Goal: Transaction & Acquisition: Book appointment/travel/reservation

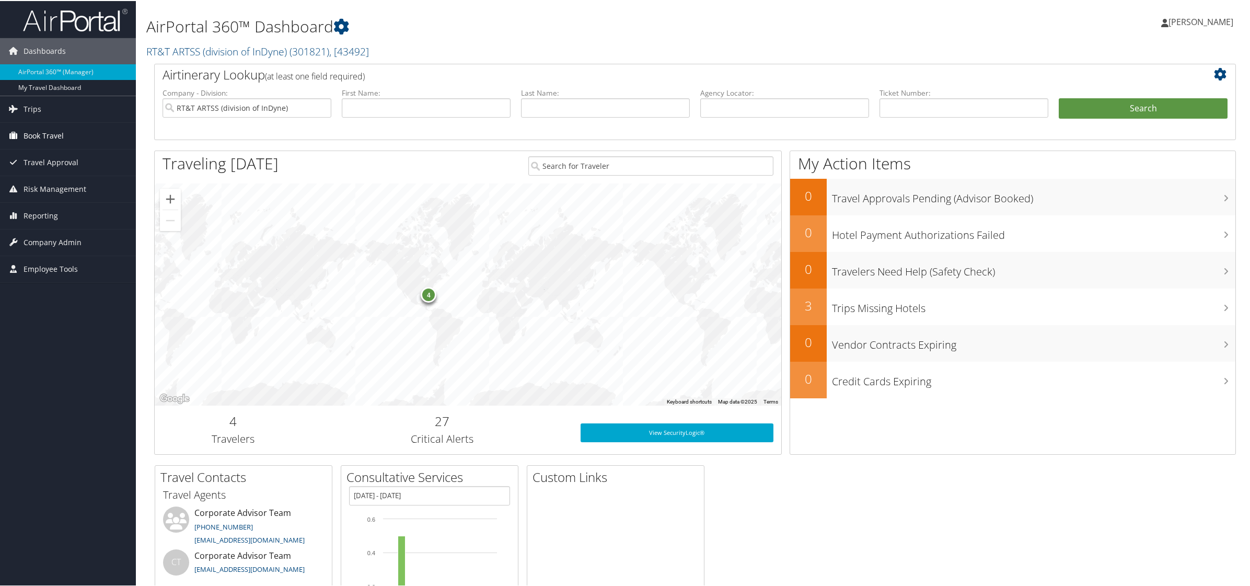
click at [67, 141] on link "Book Travel" at bounding box center [68, 135] width 136 height 26
click at [73, 184] on link "Book/Manage Online Trips" at bounding box center [68, 187] width 136 height 16
